Goal: Task Accomplishment & Management: Manage account settings

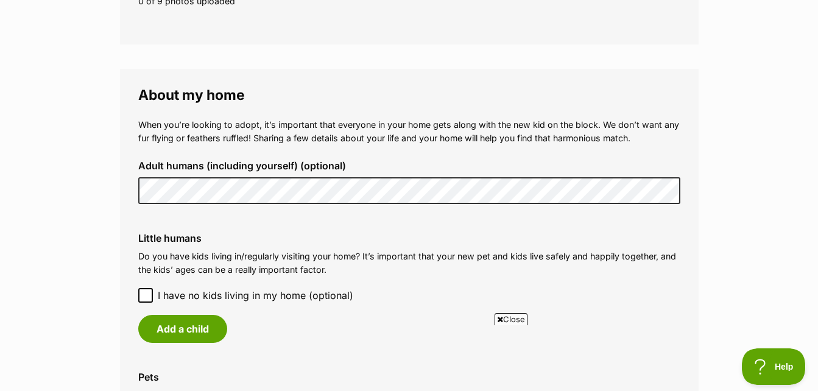
scroll to position [852, 0]
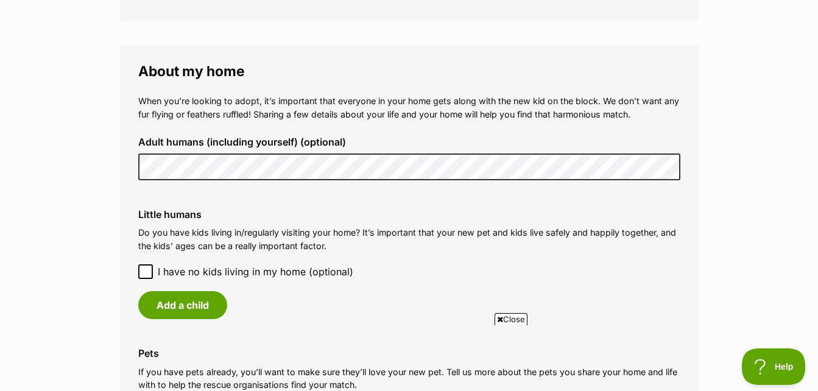
click at [145, 272] on icon at bounding box center [145, 271] width 9 height 9
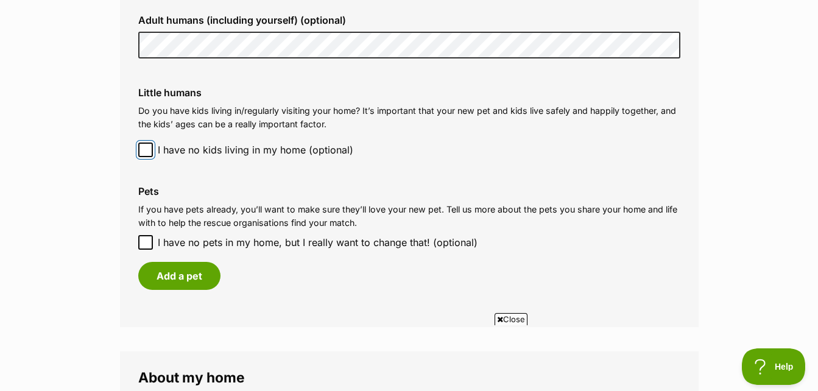
scroll to position [1035, 0]
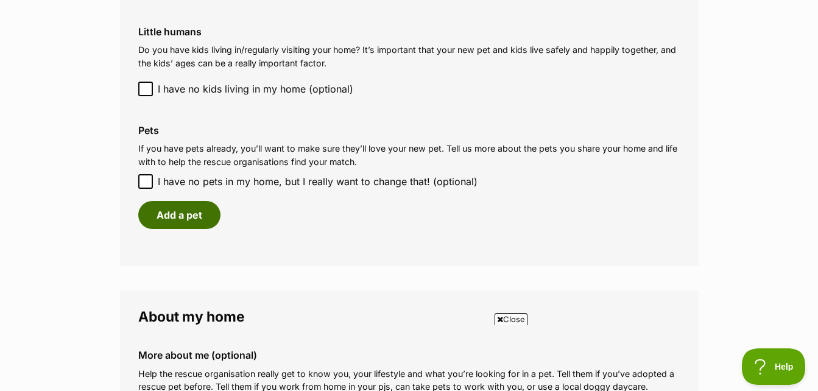
click at [153, 216] on button "Add a pet" at bounding box center [179, 215] width 82 height 28
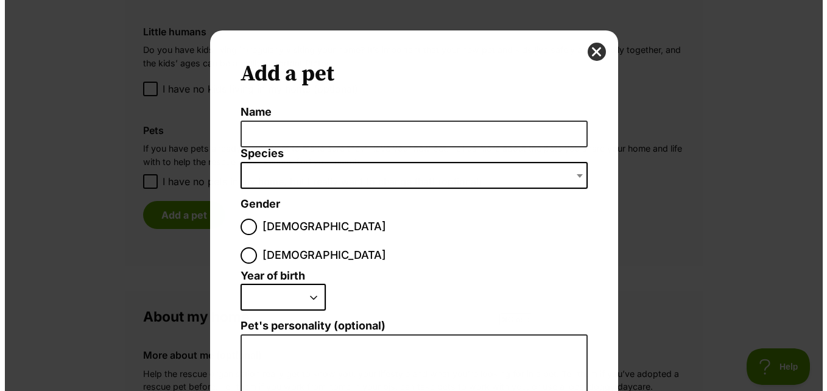
scroll to position [0, 0]
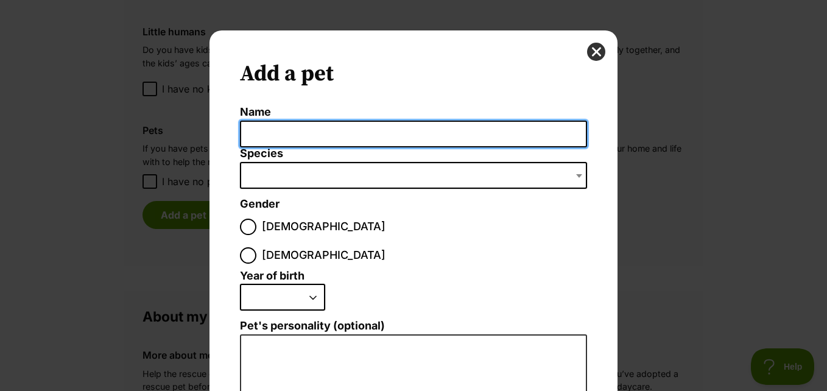
click at [245, 133] on input "Name" at bounding box center [413, 134] width 347 height 27
type input "Indy"
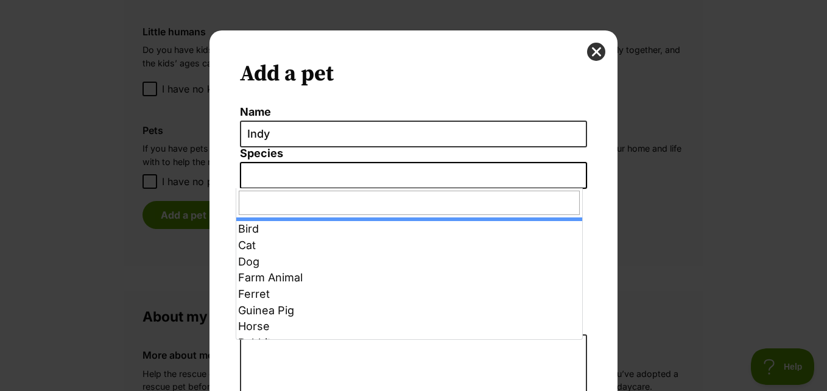
click at [247, 171] on span "Dialog Window - Close (Press escape to close)" at bounding box center [413, 175] width 347 height 27
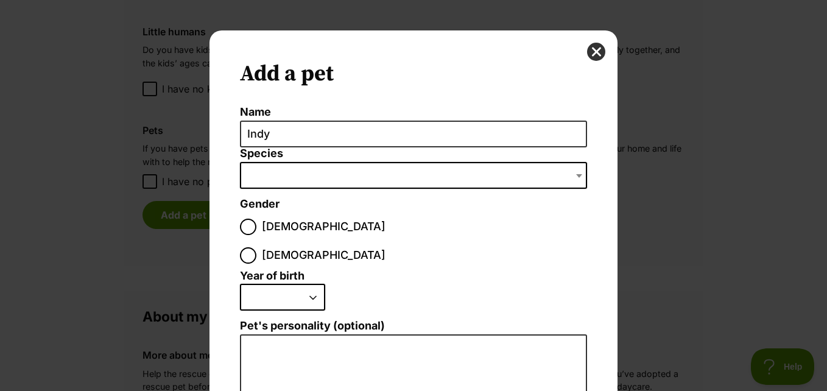
click at [250, 165] on span "Dialog Window - Close (Press escape to close)" at bounding box center [413, 175] width 347 height 27
click at [256, 247] on input "Female" at bounding box center [248, 255] width 16 height 16
radio input "true"
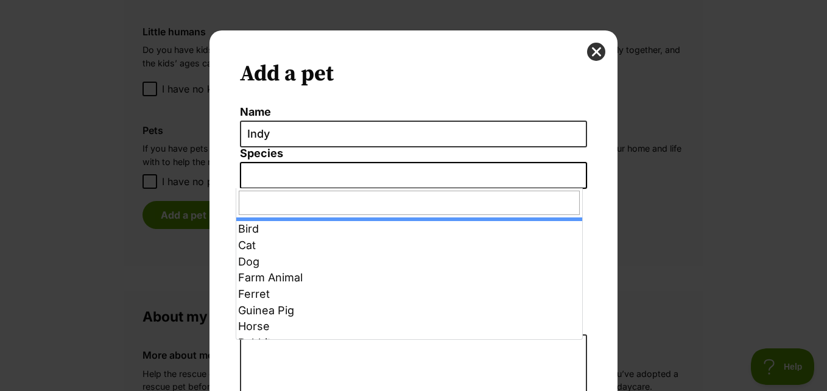
click at [576, 175] on b "Dialog Window - Close (Press escape to close)" at bounding box center [579, 176] width 6 height 4
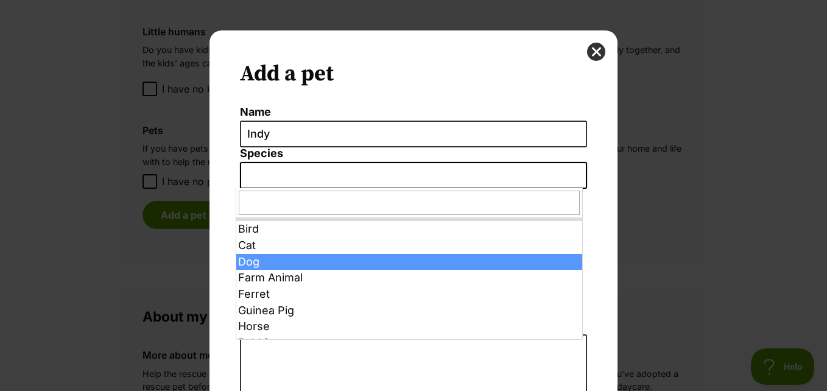
select select "1"
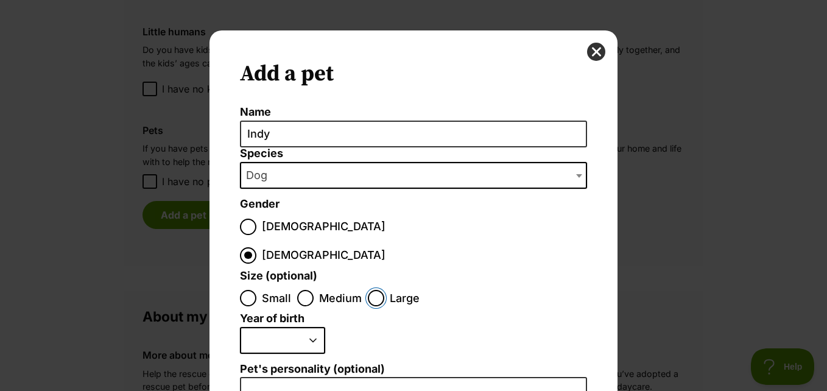
click at [371, 290] on input "Large" at bounding box center [376, 298] width 16 height 16
radio input "true"
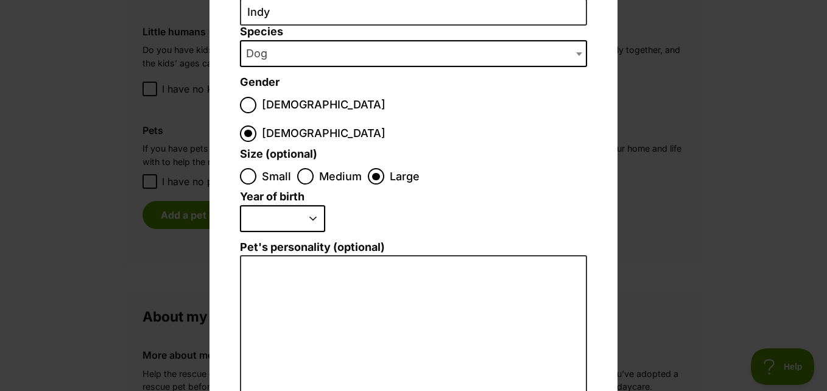
click at [307, 205] on select "2025 2024 2023 2022 2021 2020 2019 2018 2017 2016 2015 2014 2013 2012 2011 2010…" at bounding box center [282, 218] width 85 height 27
select select "2014"
click at [240, 205] on select "2025 2024 2023 2022 2021 2020 2019 2018 2017 2016 2015 2014 2013 2012 2011 2010…" at bounding box center [282, 218] width 85 height 27
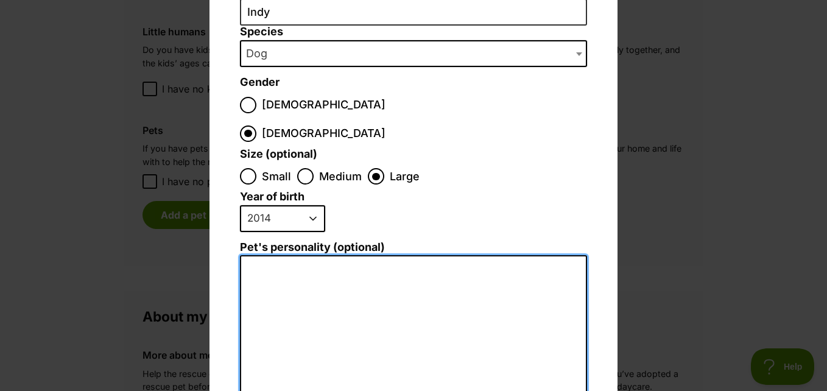
click at [254, 255] on textarea "Pet's personality (optional)" at bounding box center [413, 388] width 347 height 267
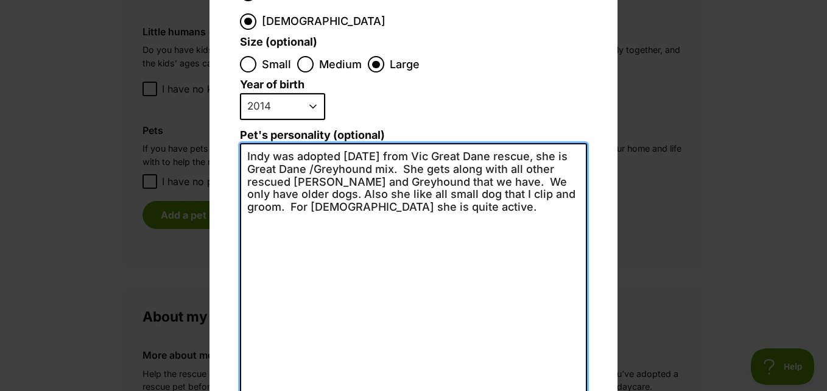
scroll to position [303, 0]
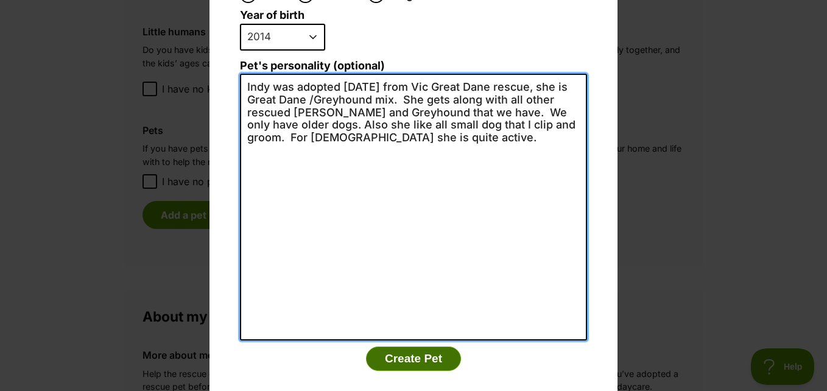
type textarea "Indy was adopted 7 years ago from Vic Great Dane rescue, she is Great Dane /Gre…"
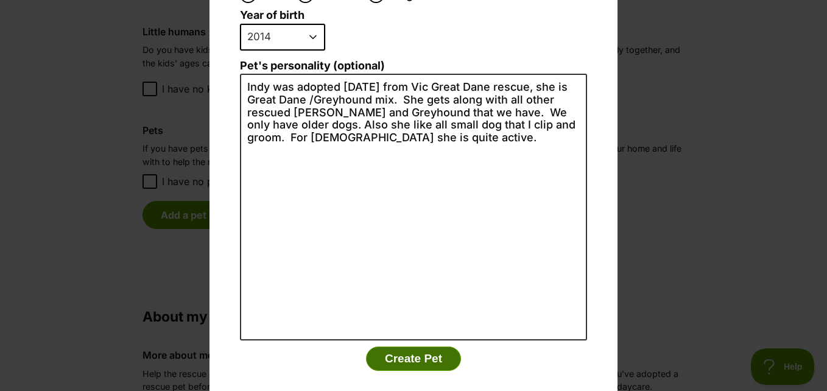
click at [410, 346] on button "Create Pet" at bounding box center [413, 358] width 95 height 24
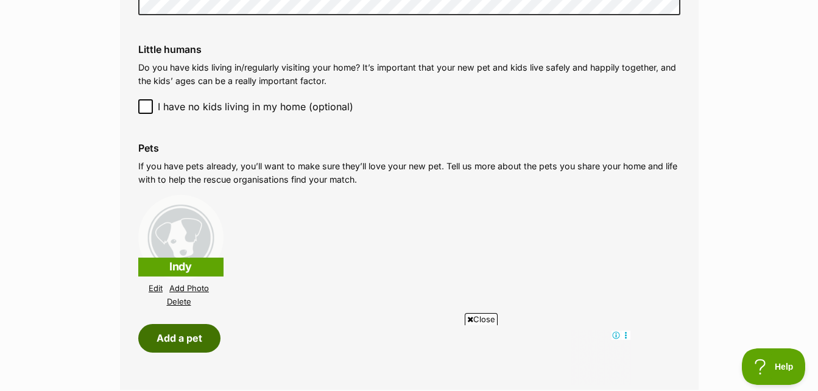
scroll to position [974, 0]
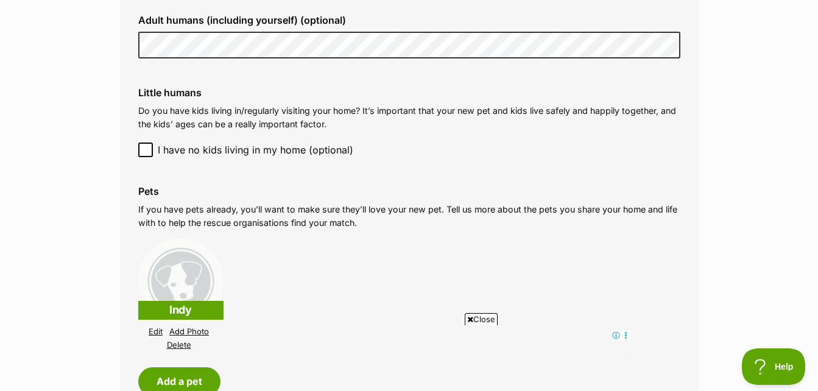
click at [183, 288] on img at bounding box center [180, 280] width 85 height 85
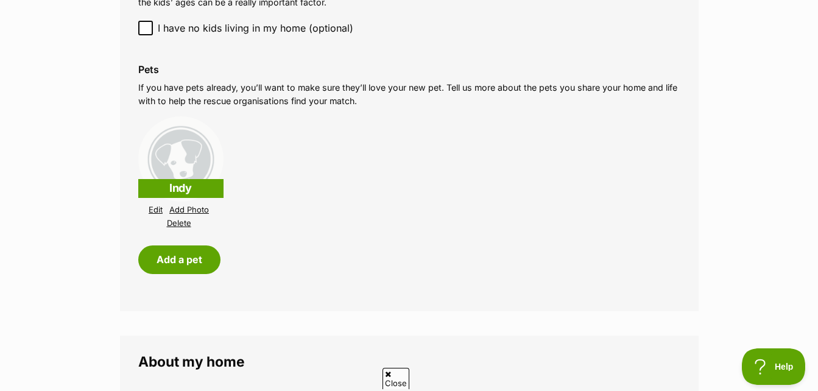
scroll to position [0, 0]
click at [189, 210] on link "Add Photo" at bounding box center [189, 209] width 40 height 9
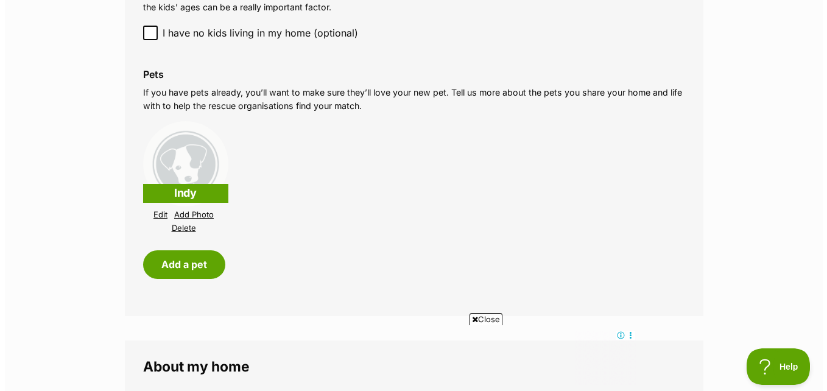
scroll to position [1096, 0]
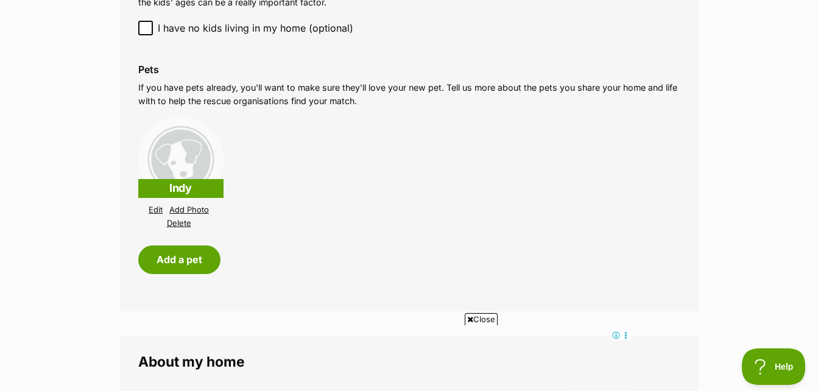
click at [180, 168] on img at bounding box center [180, 158] width 85 height 85
click at [181, 209] on link "Add Photo" at bounding box center [189, 209] width 40 height 9
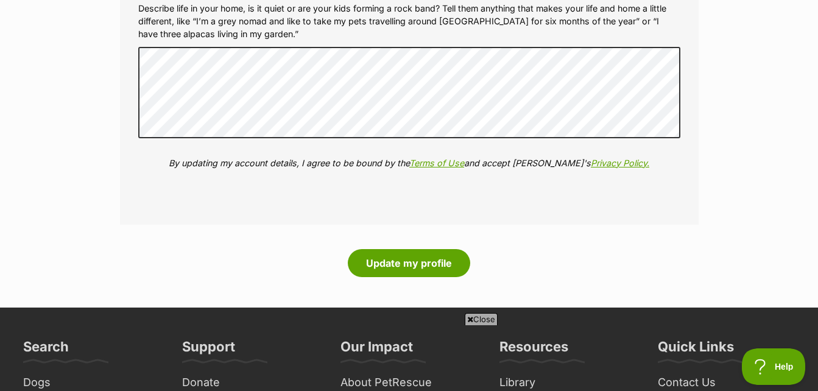
scroll to position [1583, 0]
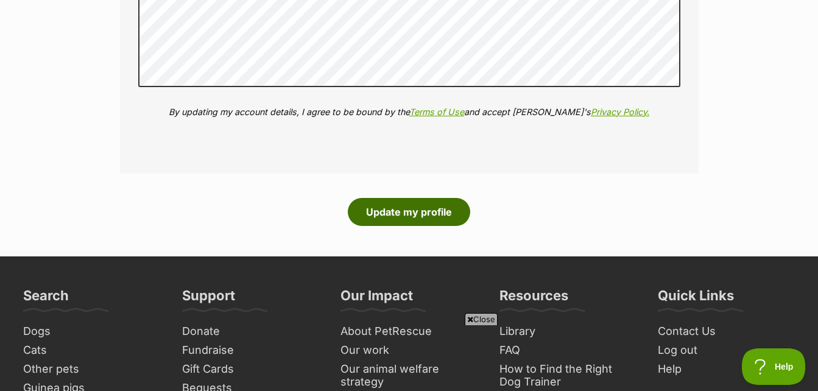
click at [399, 213] on button "Update my profile" at bounding box center [409, 212] width 122 height 28
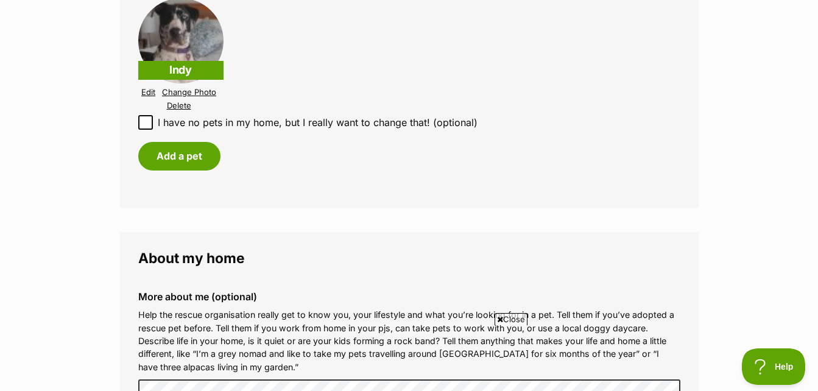
scroll to position [1218, 0]
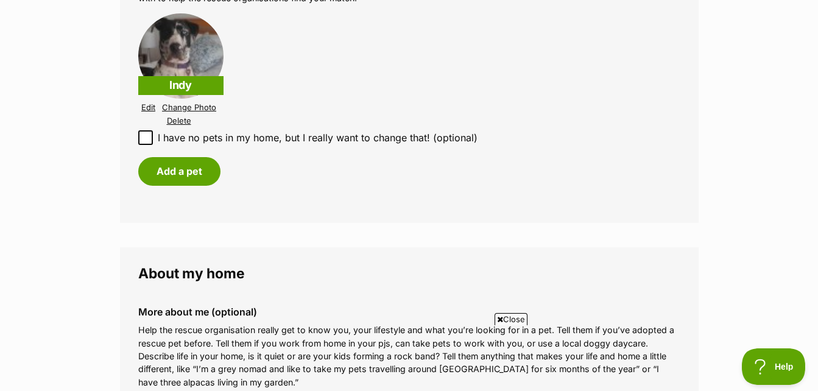
click at [147, 137] on icon at bounding box center [145, 137] width 7 height 5
click at [147, 137] on input "I have no pets in my home, but I really want to change that! (optional)" at bounding box center [145, 137] width 15 height 15
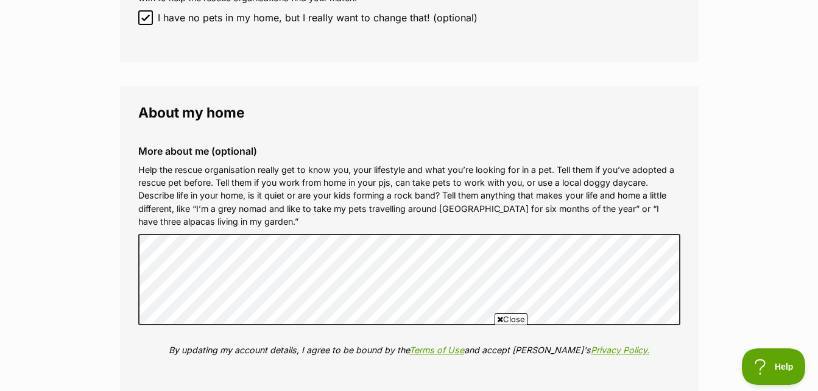
click at [145, 15] on icon at bounding box center [145, 17] width 9 height 9
click at [145, 15] on input "I have no pets in my home, but I really want to change that! (optional)" at bounding box center [145, 17] width 15 height 15
checkbox input "false"
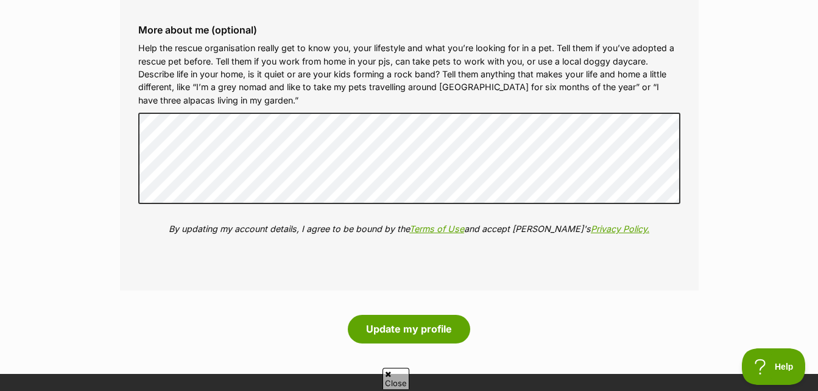
scroll to position [1522, 0]
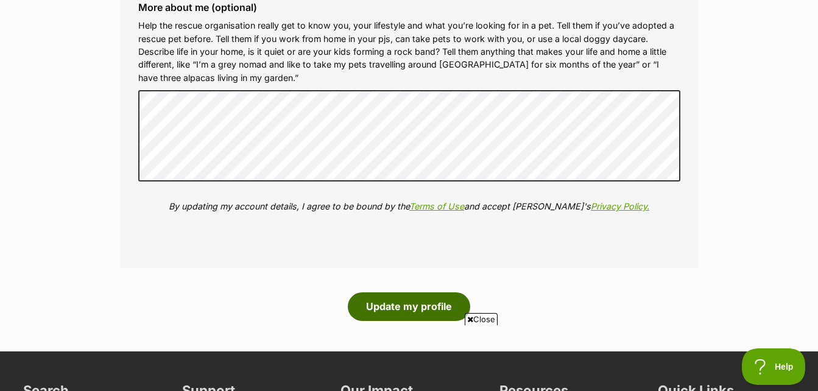
click at [407, 306] on button "Update my profile" at bounding box center [409, 306] width 122 height 28
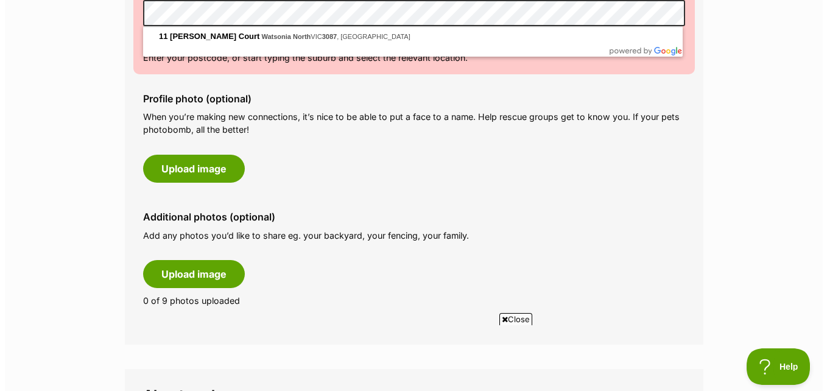
scroll to position [609, 0]
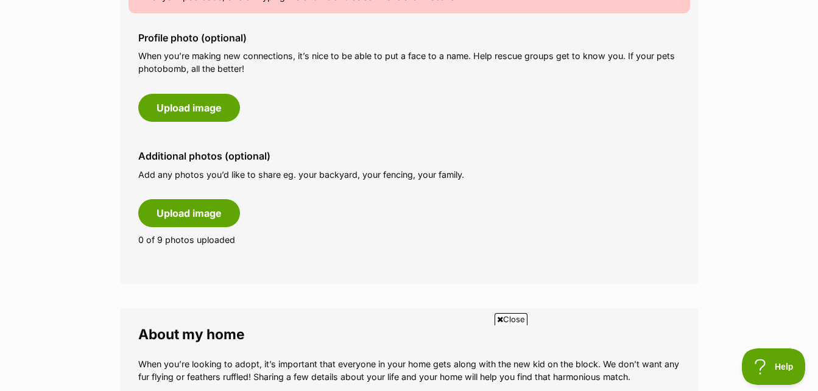
click at [695, 211] on fieldset "About me Phone number (optional) This is only shared with PetRescue and the res…" at bounding box center [409, 12] width 578 height 541
click at [181, 108] on button "Upload image" at bounding box center [189, 108] width 102 height 28
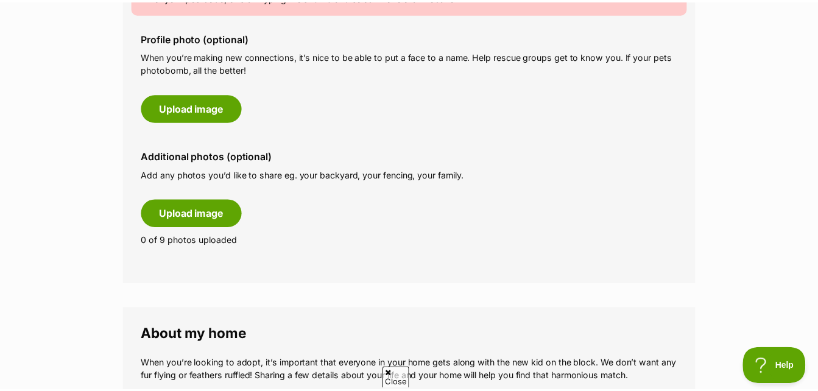
scroll to position [0, 0]
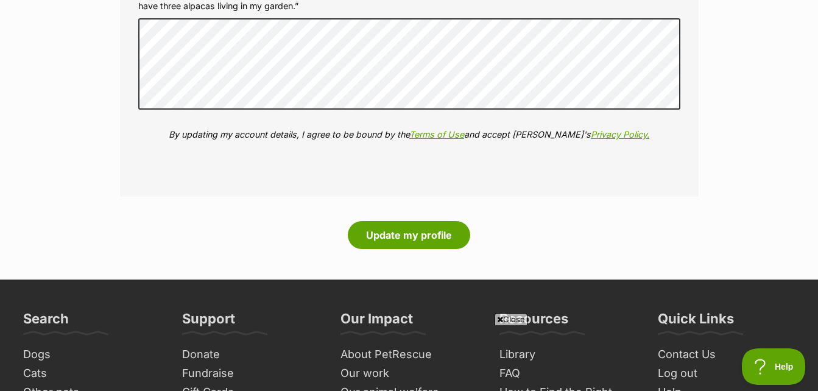
scroll to position [1705, 0]
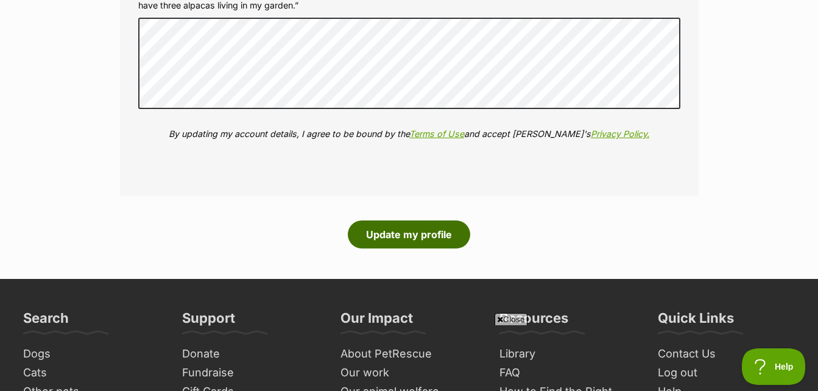
click at [408, 234] on button "Update my profile" at bounding box center [409, 234] width 122 height 28
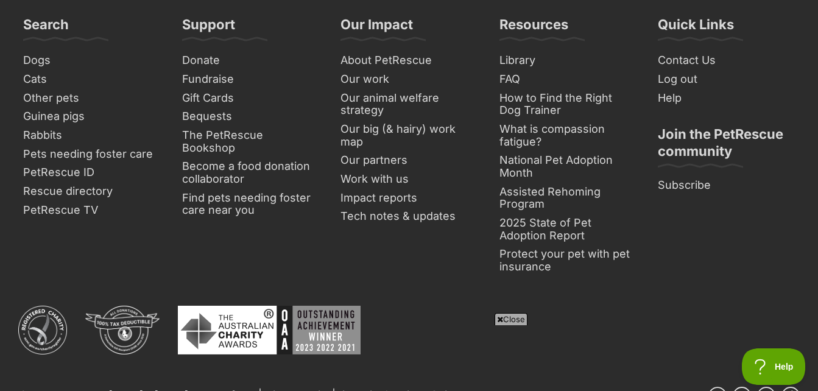
scroll to position [1948, 0]
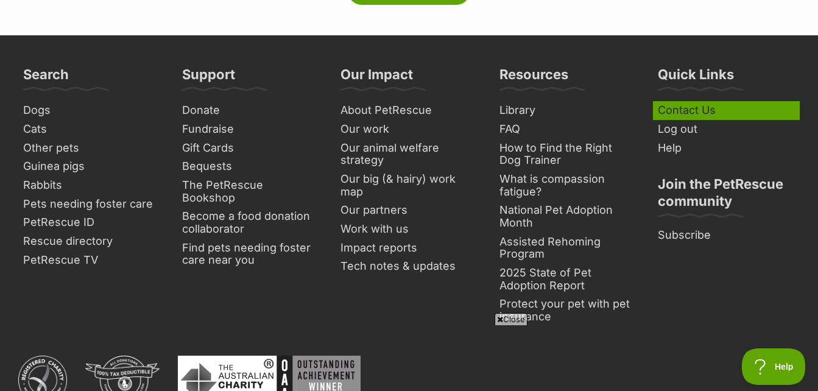
click at [692, 108] on link "Contact Us" at bounding box center [726, 110] width 147 height 19
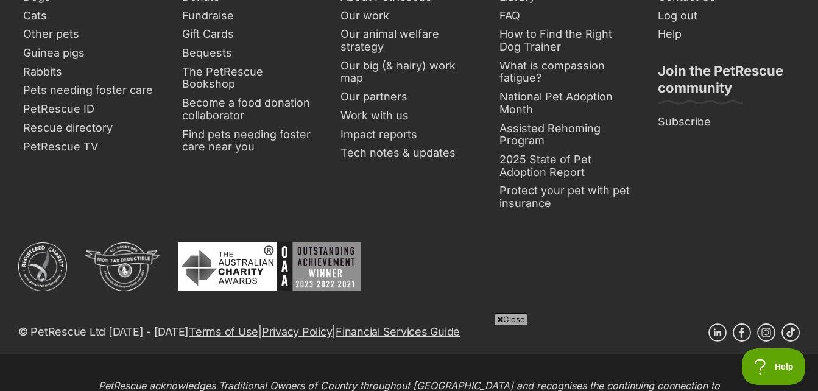
scroll to position [1871, 0]
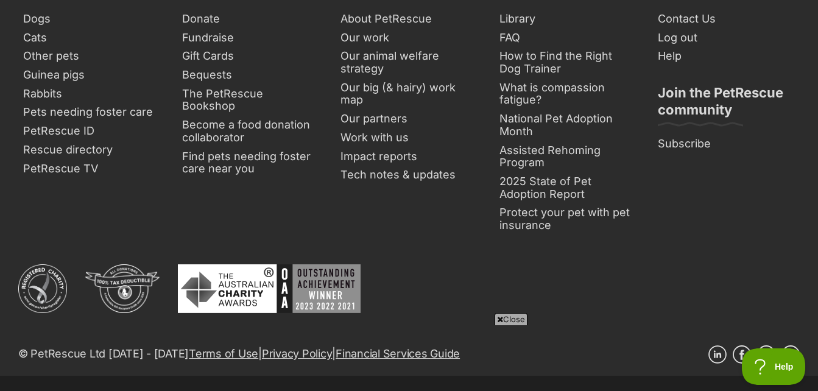
click at [506, 318] on span "Close" at bounding box center [510, 319] width 33 height 12
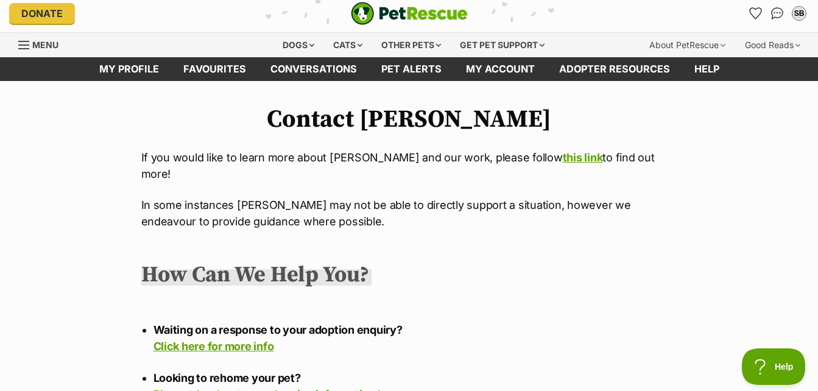
scroll to position [0, 0]
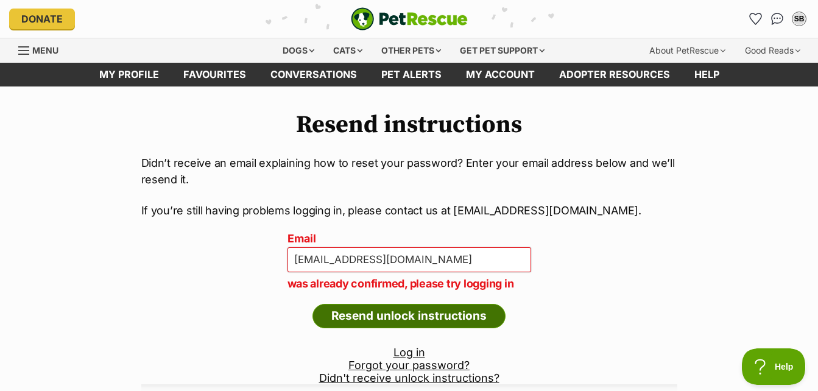
click at [387, 318] on input "Resend unlock instructions" at bounding box center [408, 316] width 193 height 24
